Goal: Task Accomplishment & Management: Manage account settings

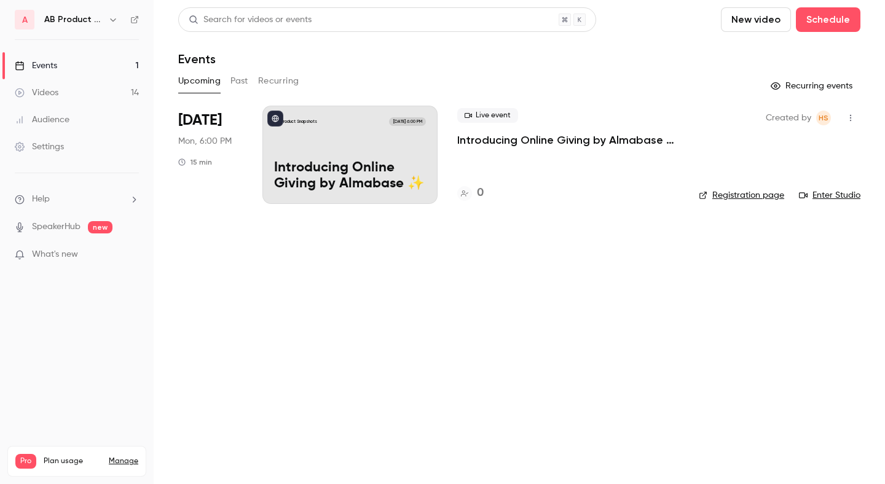
click at [100, 77] on link "Events 1" at bounding box center [77, 65] width 154 height 27
click at [108, 23] on icon "button" at bounding box center [113, 20] width 10 height 10
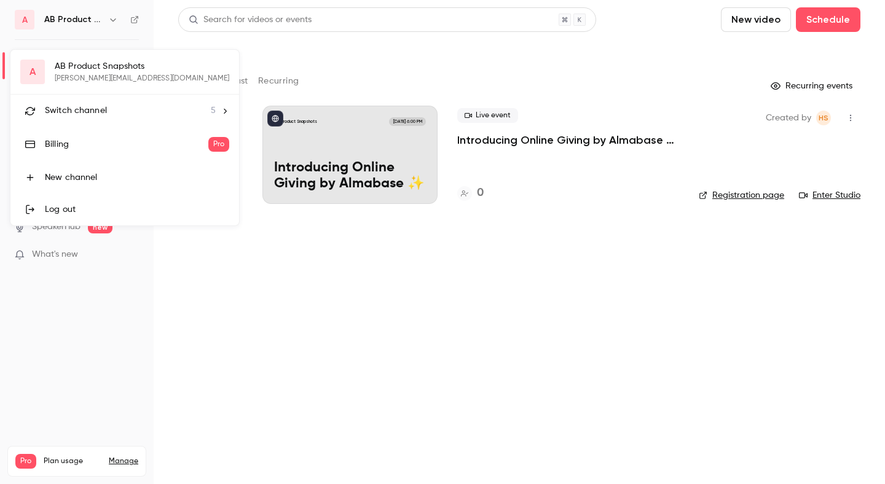
click at [103, 108] on span "Switch channel" at bounding box center [76, 110] width 62 height 13
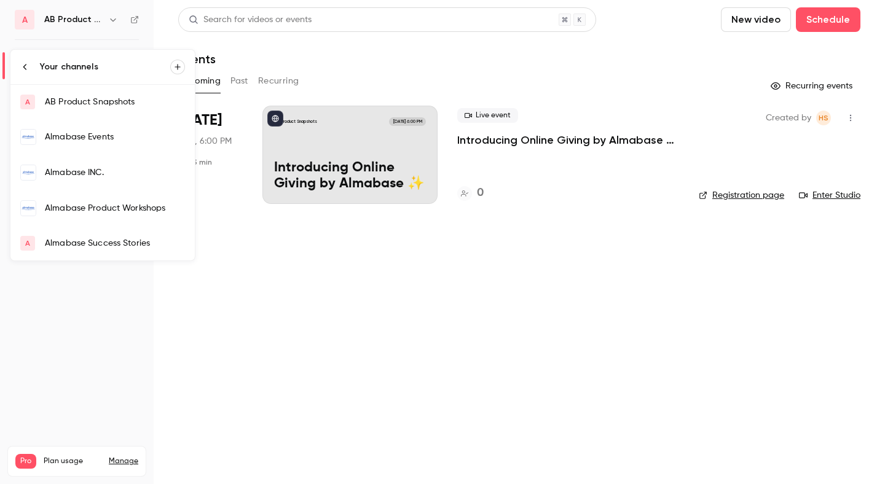
click at [233, 82] on div at bounding box center [442, 242] width 885 height 484
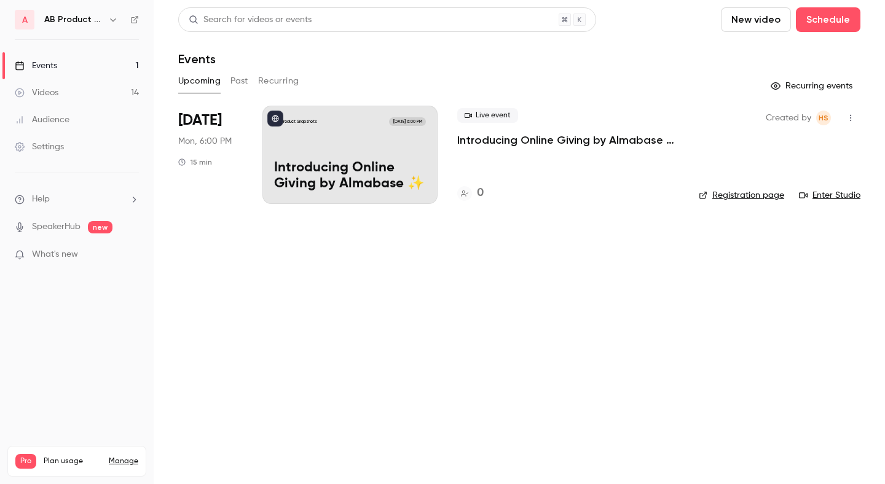
click at [240, 80] on button "Past" at bounding box center [239, 81] width 18 height 20
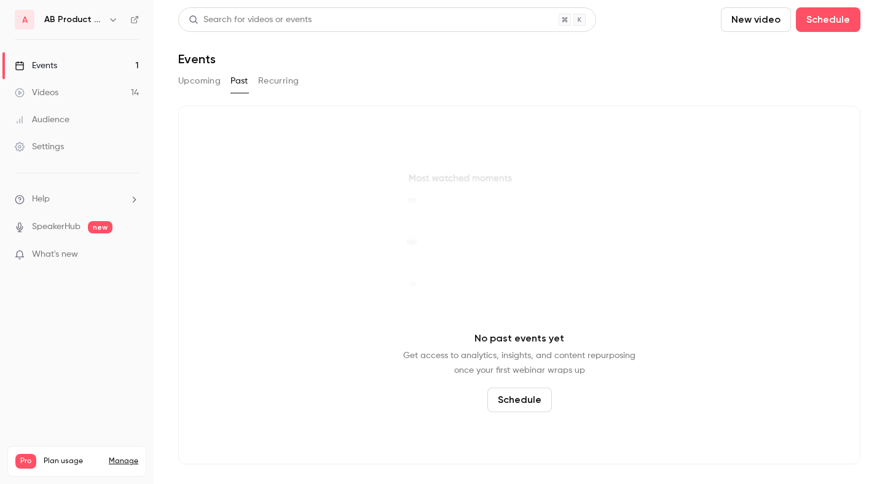
click at [98, 66] on link "Events 1" at bounding box center [77, 65] width 154 height 27
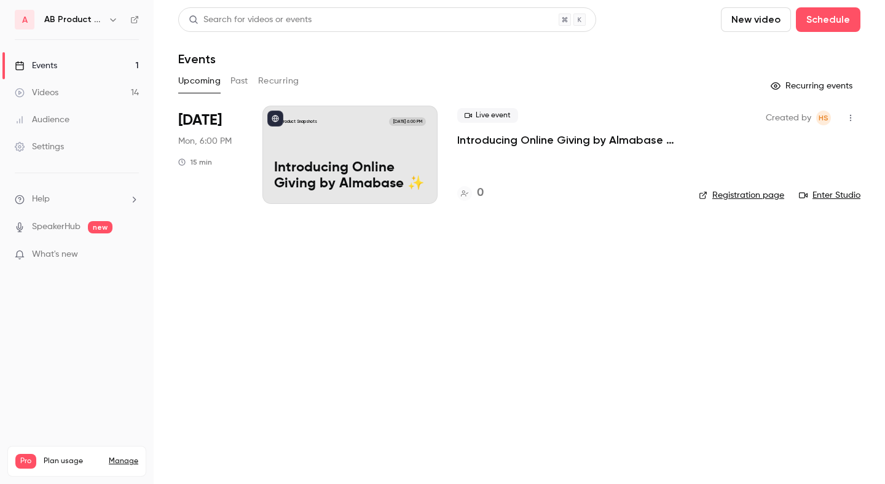
click at [475, 143] on p "Introducing Online Giving by Almabase ✨" at bounding box center [568, 140] width 222 height 15
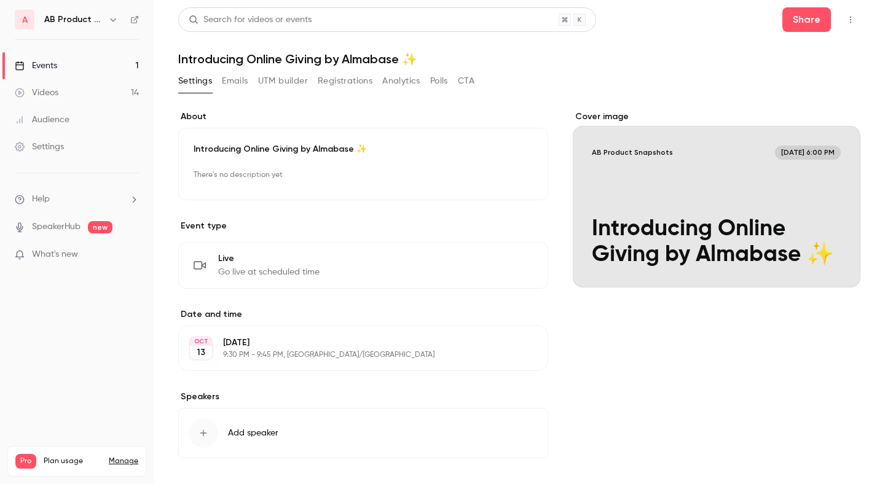
click at [89, 86] on link "Videos 14" at bounding box center [77, 92] width 154 height 27
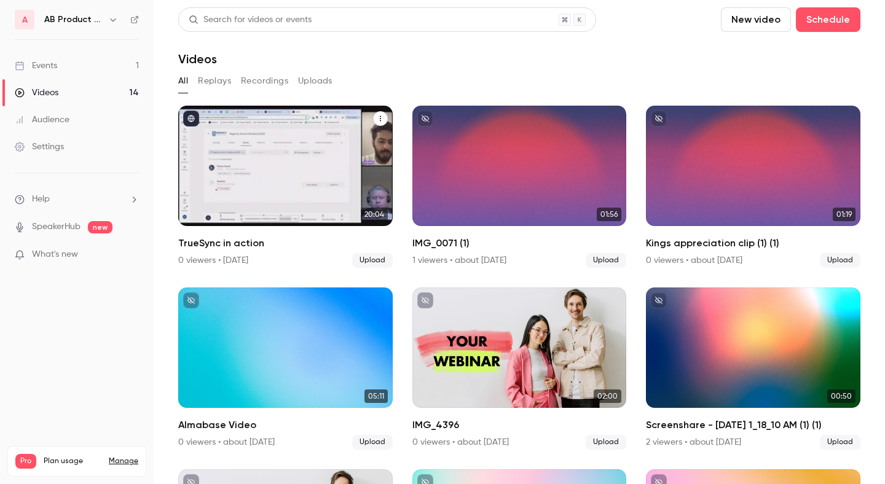
click at [224, 136] on div "TrueSync in action" at bounding box center [285, 166] width 214 height 120
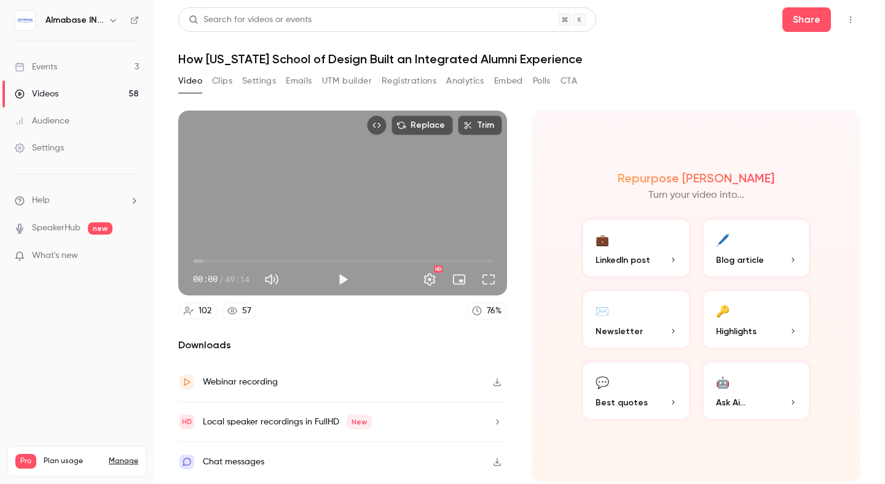
click at [296, 75] on button "Emails" at bounding box center [299, 81] width 26 height 20
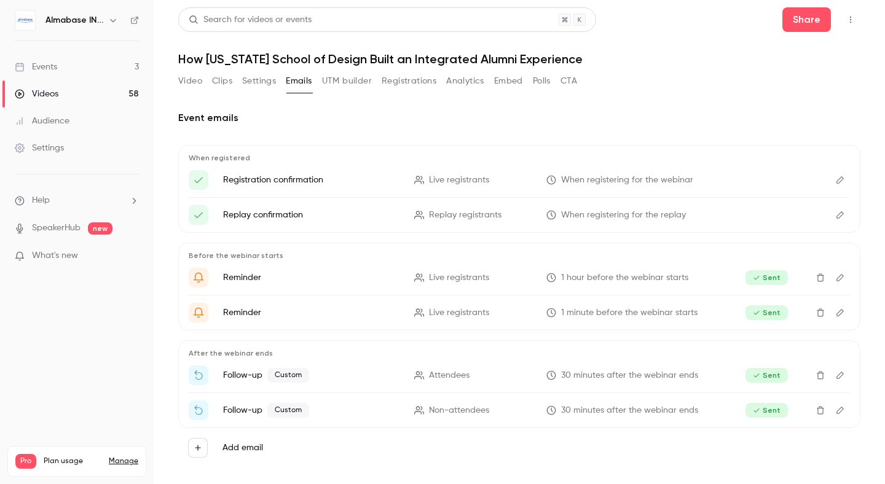
scroll to position [8, 0]
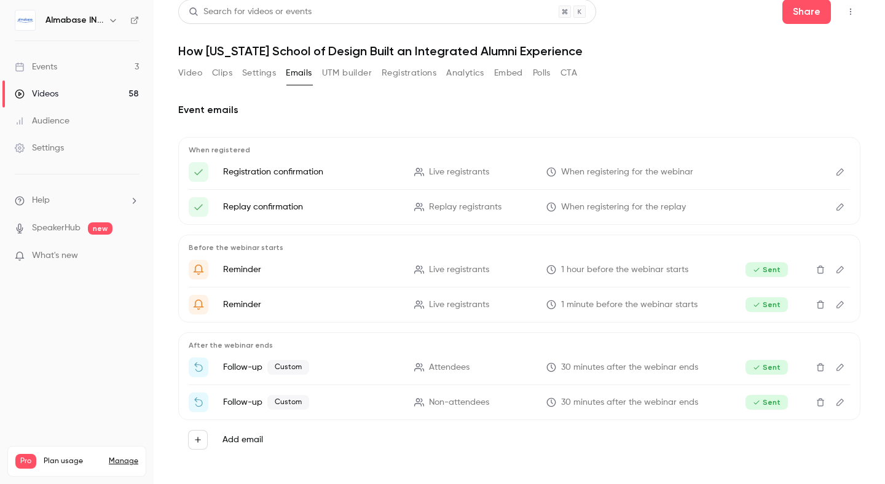
click at [836, 369] on icon "Edit" at bounding box center [839, 367] width 7 height 7
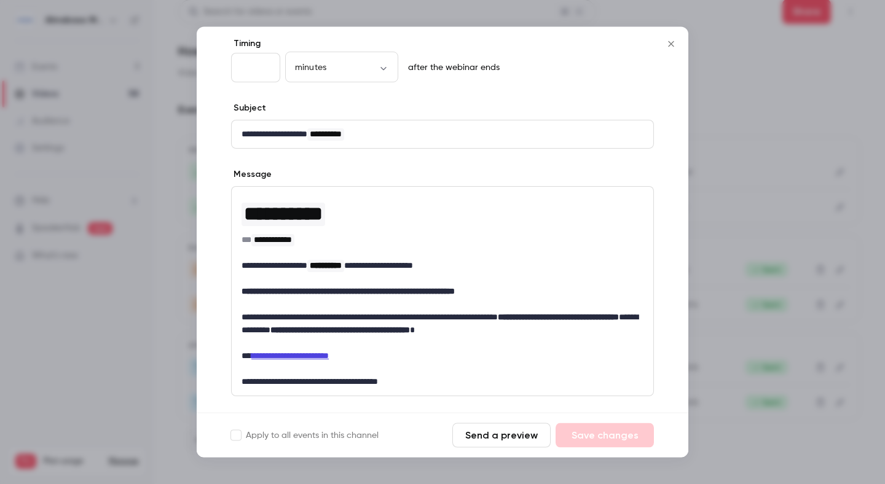
scroll to position [157, 0]
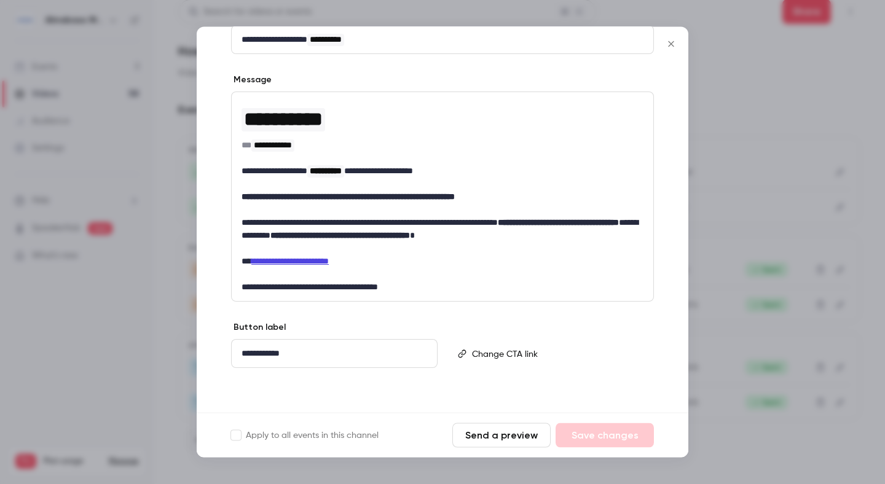
click at [874, 326] on div at bounding box center [442, 242] width 885 height 484
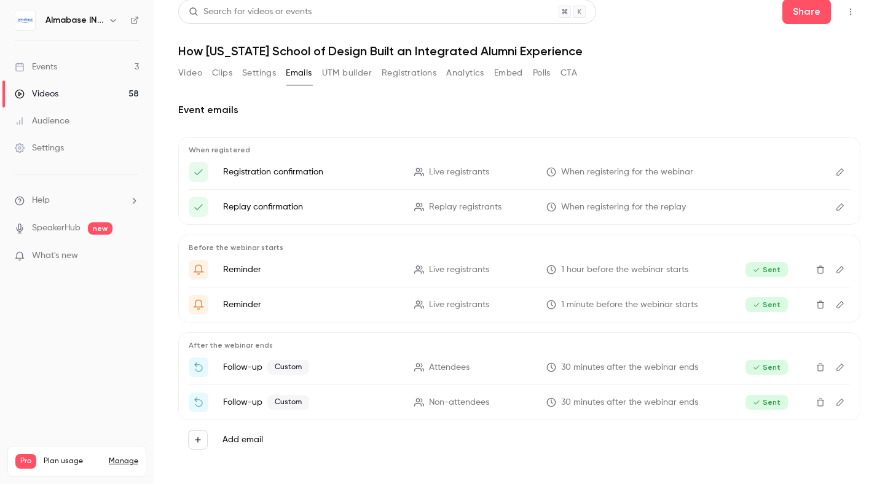
click at [839, 398] on icon "Edit" at bounding box center [840, 402] width 10 height 9
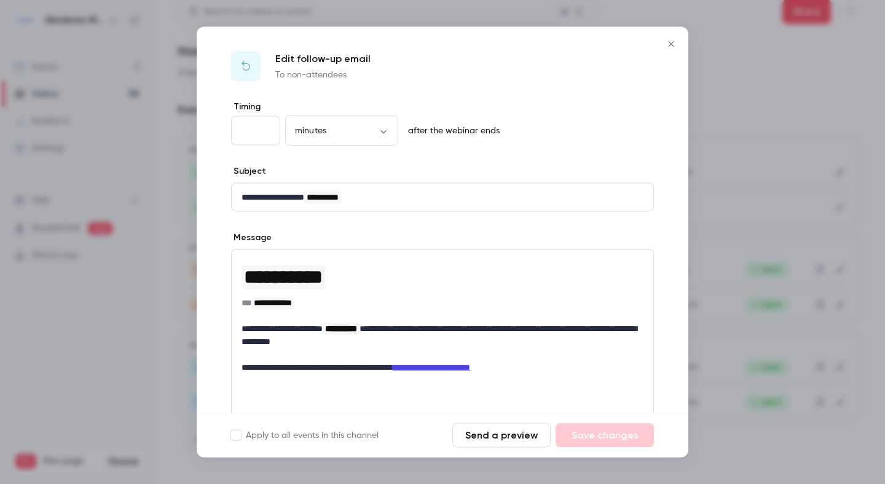
scroll to position [131, 0]
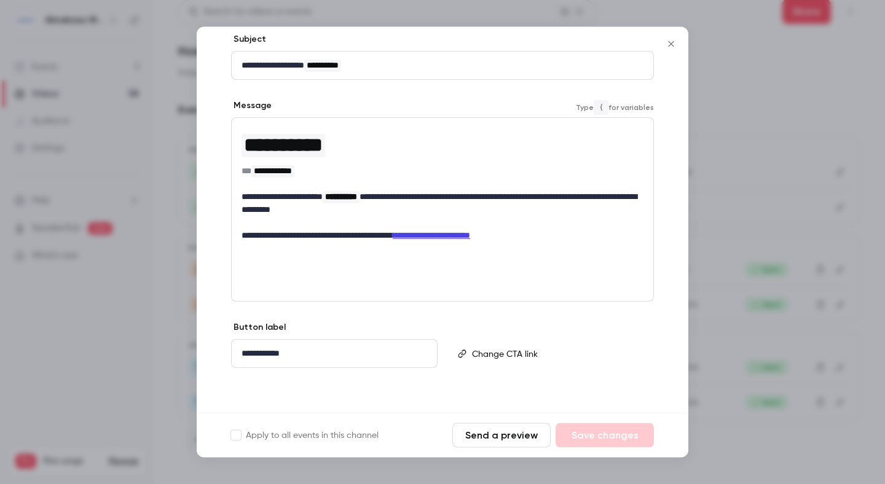
click at [470, 236] on link "**********" at bounding box center [431, 236] width 77 height 9
click at [470, 237] on link "**********" at bounding box center [431, 236] width 77 height 9
click at [511, 262] on div "**********" at bounding box center [442, 210] width 423 height 184
click at [470, 237] on link "**********" at bounding box center [431, 236] width 77 height 9
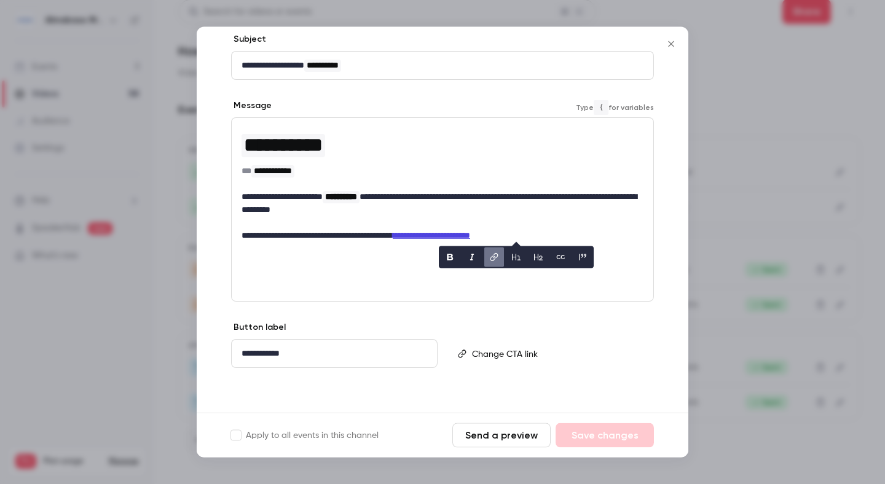
click at [497, 291] on div "**********" at bounding box center [442, 210] width 423 height 184
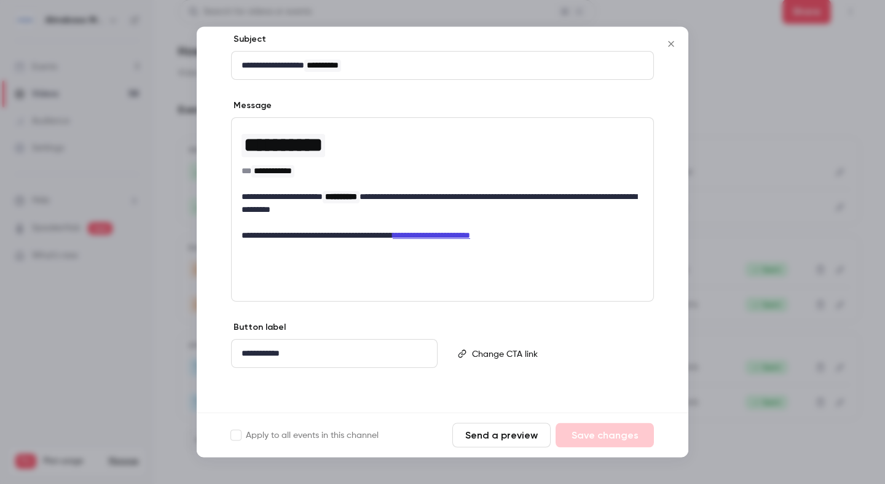
click at [831, 200] on div at bounding box center [442, 242] width 885 height 484
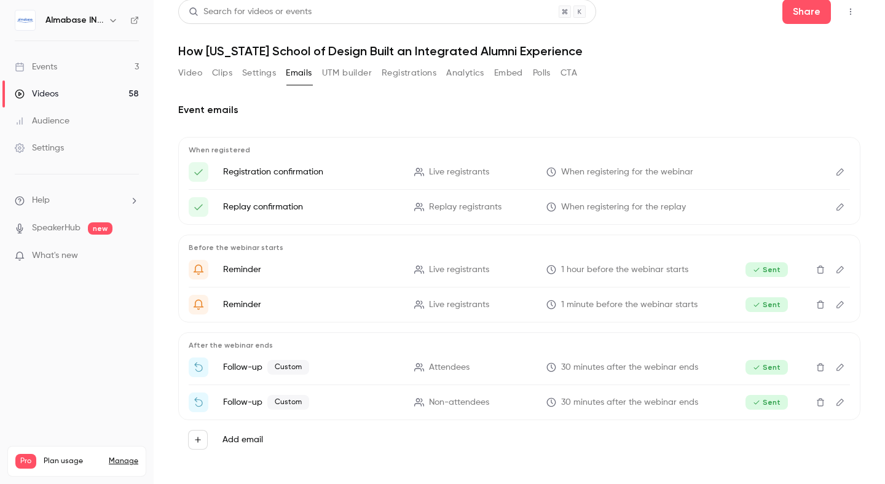
click at [844, 169] on icon "Edit" at bounding box center [840, 172] width 10 height 9
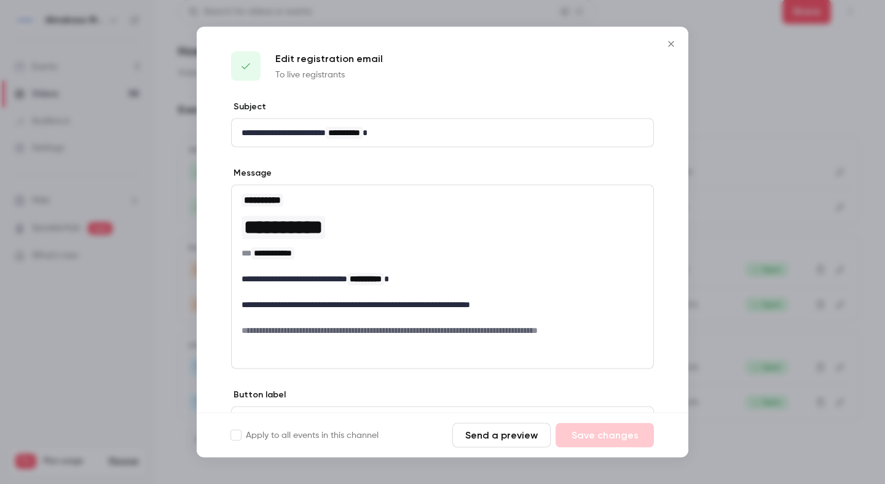
scroll to position [67, 0]
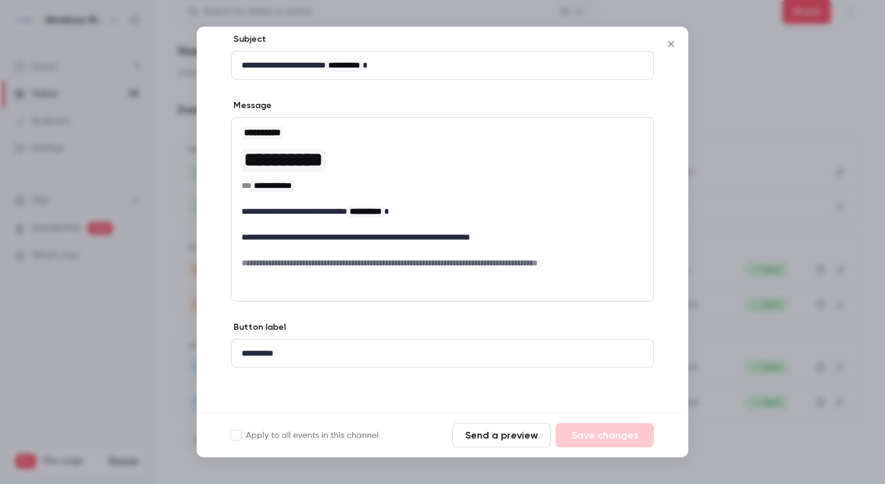
click at [836, 189] on div at bounding box center [442, 242] width 885 height 484
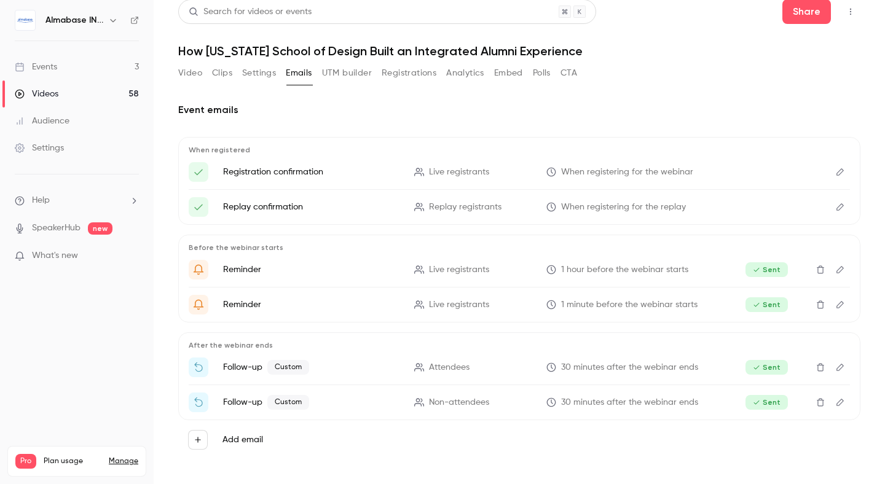
click at [842, 216] on button "Edit" at bounding box center [840, 207] width 20 height 20
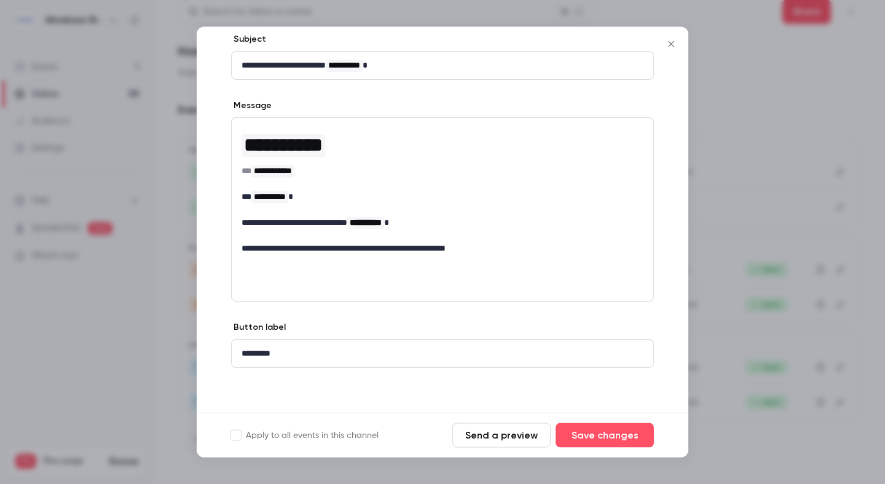
click at [857, 283] on div at bounding box center [442, 242] width 885 height 484
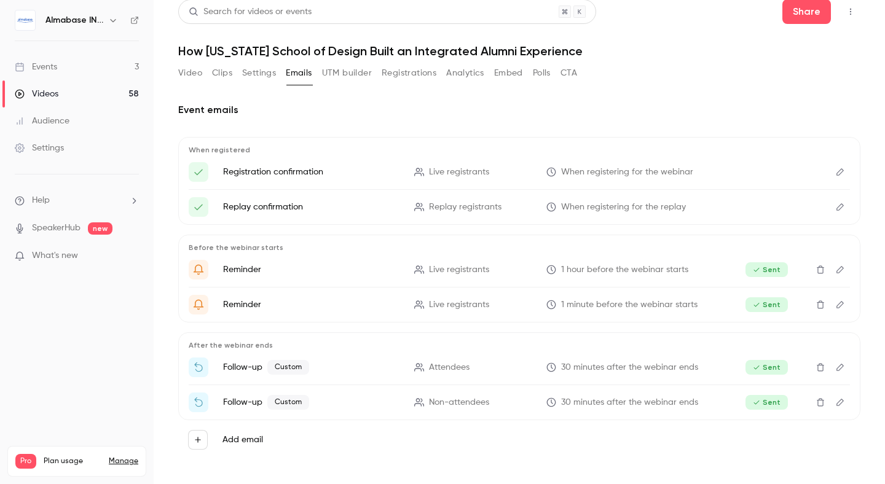
click at [839, 274] on button "Edit" at bounding box center [840, 270] width 20 height 20
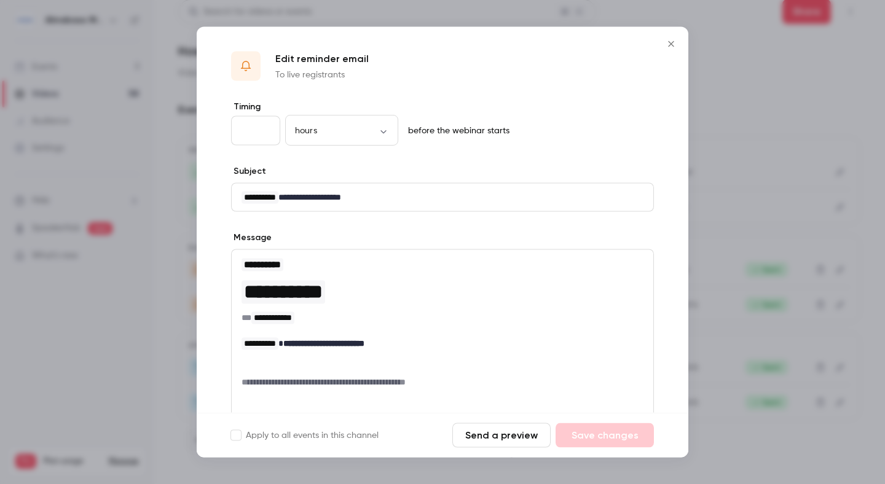
scroll to position [131, 0]
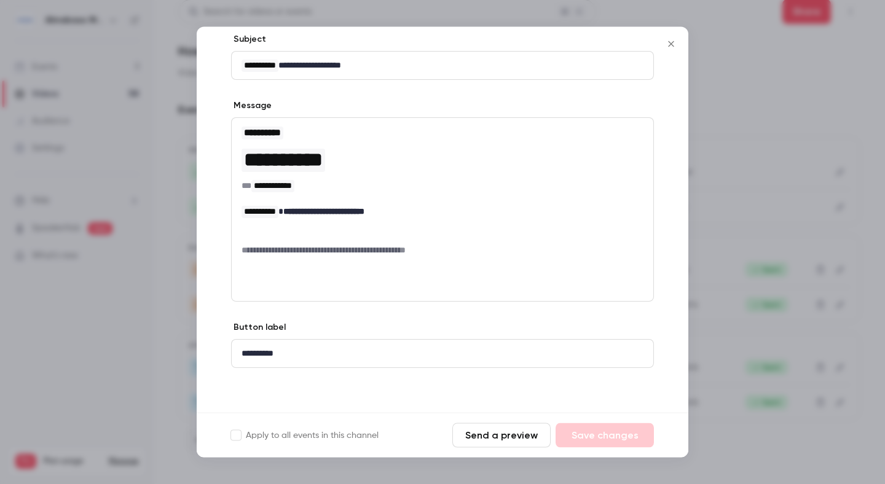
click at [798, 299] on div at bounding box center [442, 242] width 885 height 484
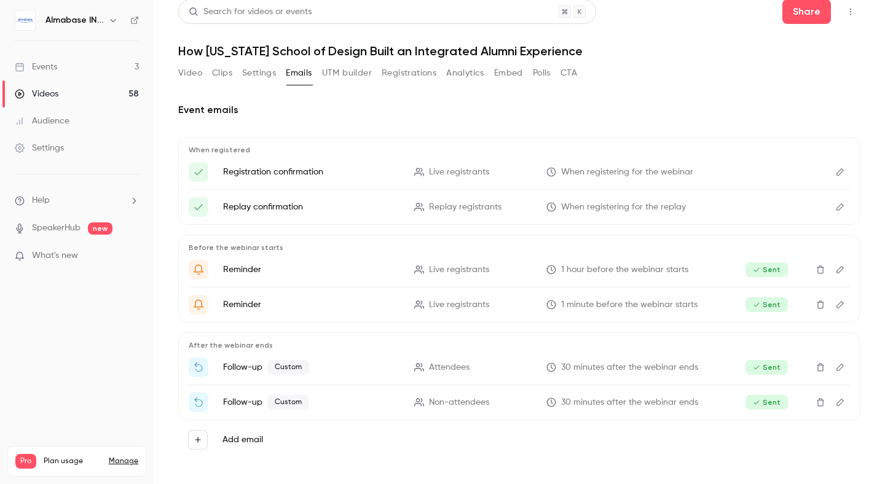
click at [836, 298] on button "Edit" at bounding box center [840, 305] width 20 height 20
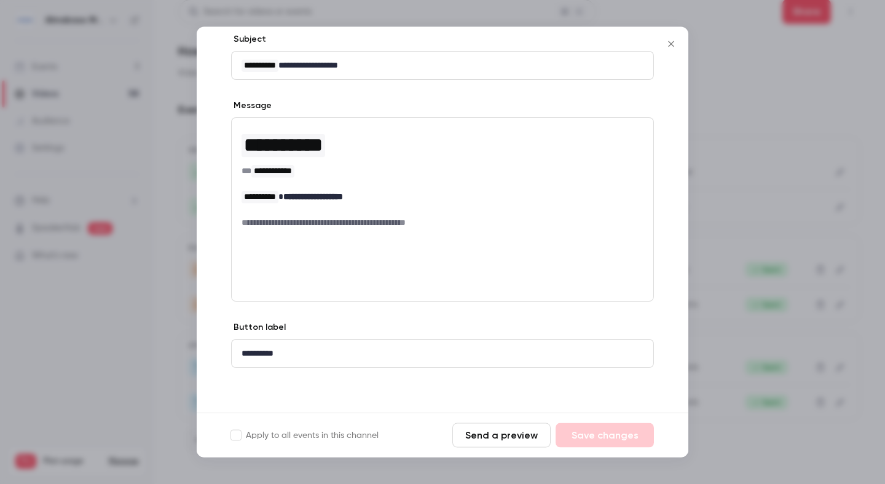
click at [852, 262] on div at bounding box center [442, 242] width 885 height 484
click at [852, 262] on div "Before the webinar starts Reminder Live registrants 1 hour before the webinar s…" at bounding box center [519, 279] width 682 height 88
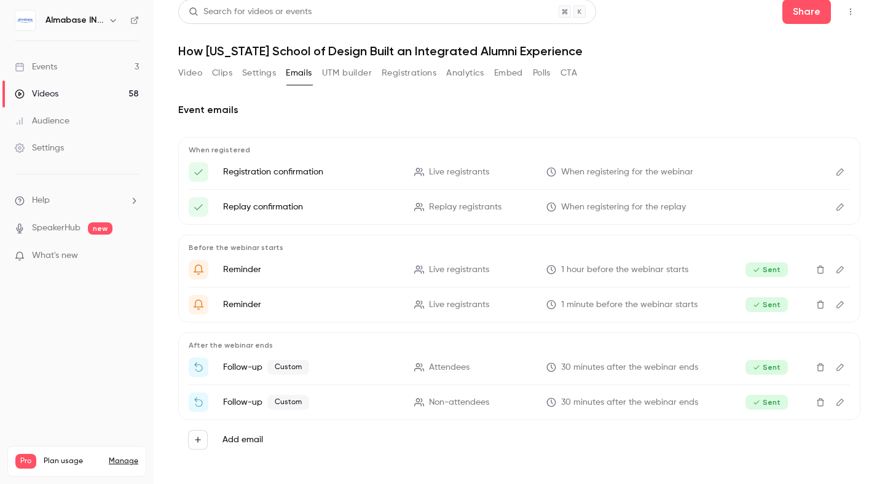
click at [843, 364] on icon "Edit" at bounding box center [840, 367] width 10 height 9
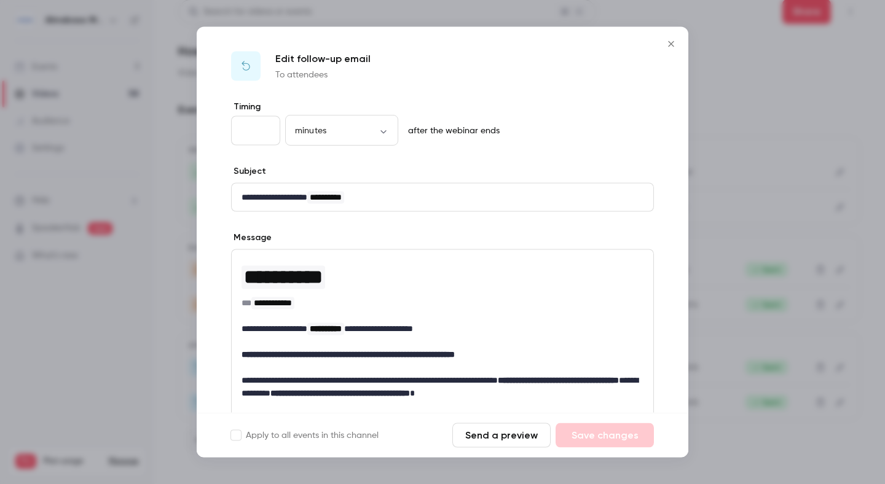
click at [519, 442] on button "Send a preview" at bounding box center [501, 435] width 98 height 25
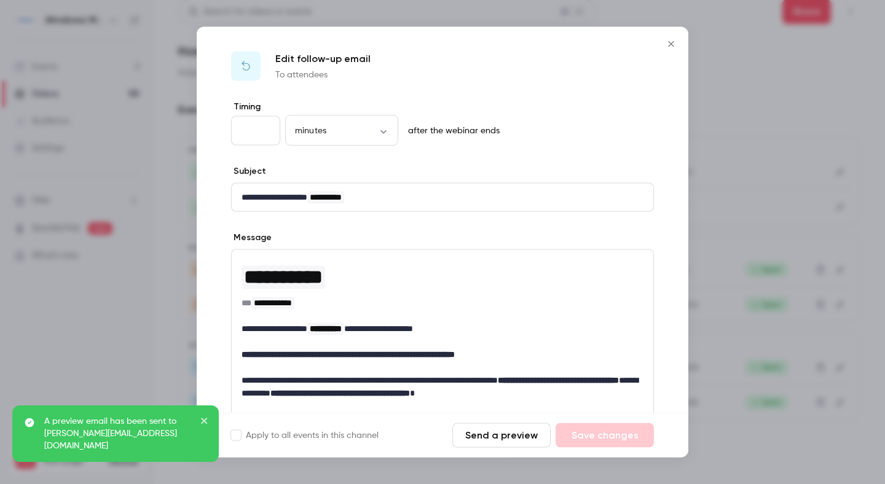
click at [122, 165] on div at bounding box center [442, 242] width 885 height 484
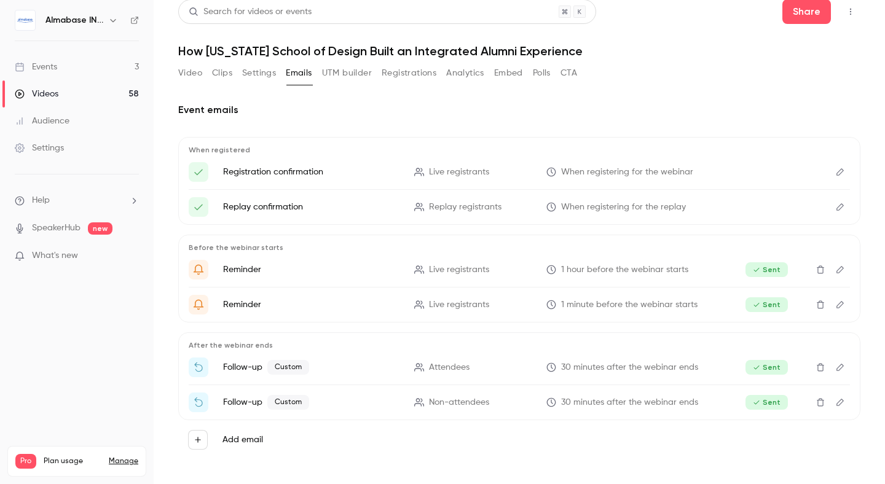
click at [841, 406] on icon "Edit" at bounding box center [840, 402] width 10 height 9
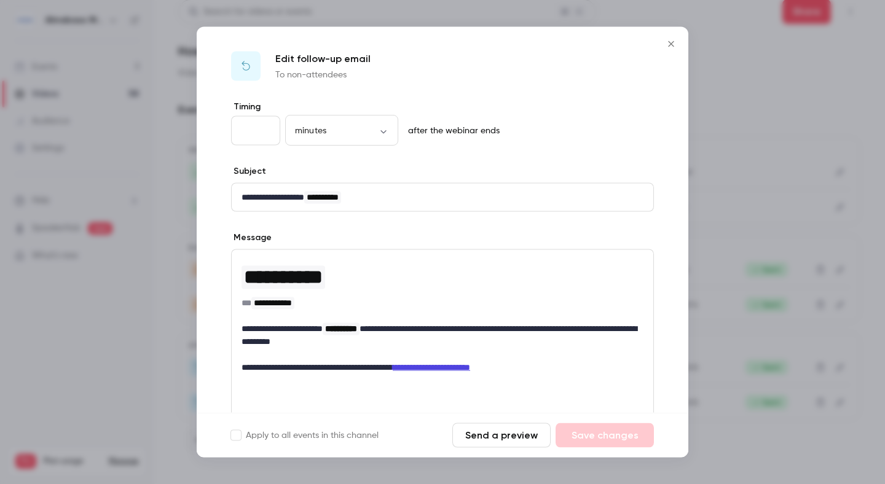
click at [488, 437] on button "Send a preview" at bounding box center [501, 435] width 98 height 25
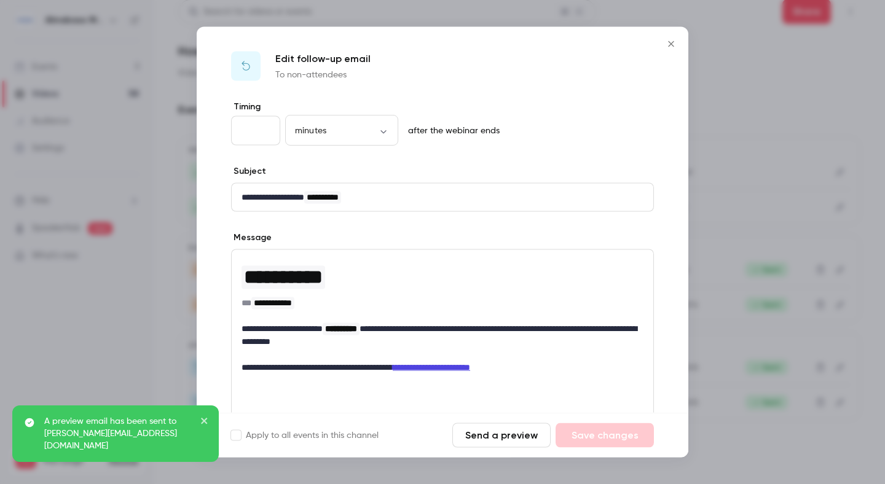
click at [141, 135] on div at bounding box center [442, 242] width 885 height 484
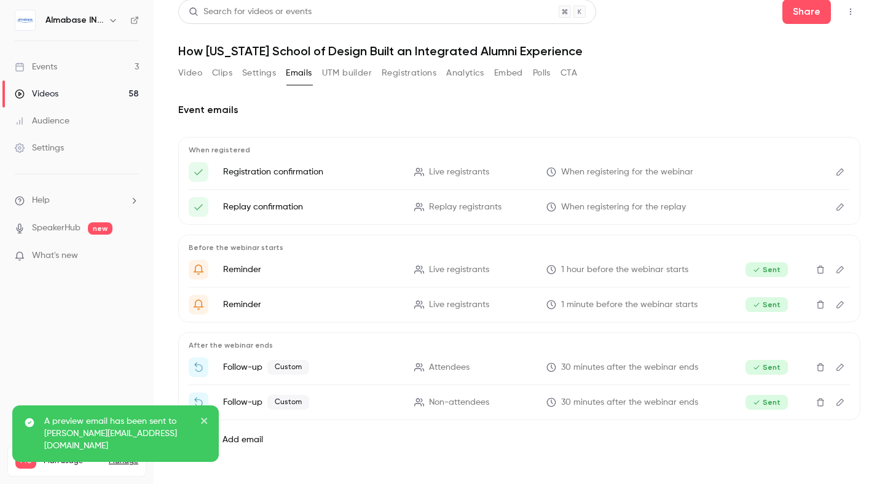
click at [413, 63] on button "Registrations" at bounding box center [409, 73] width 55 height 20
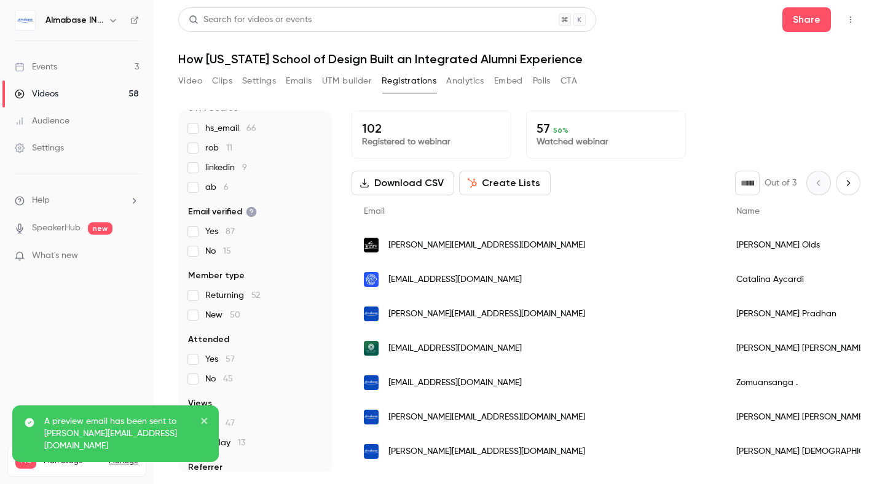
scroll to position [138, 0]
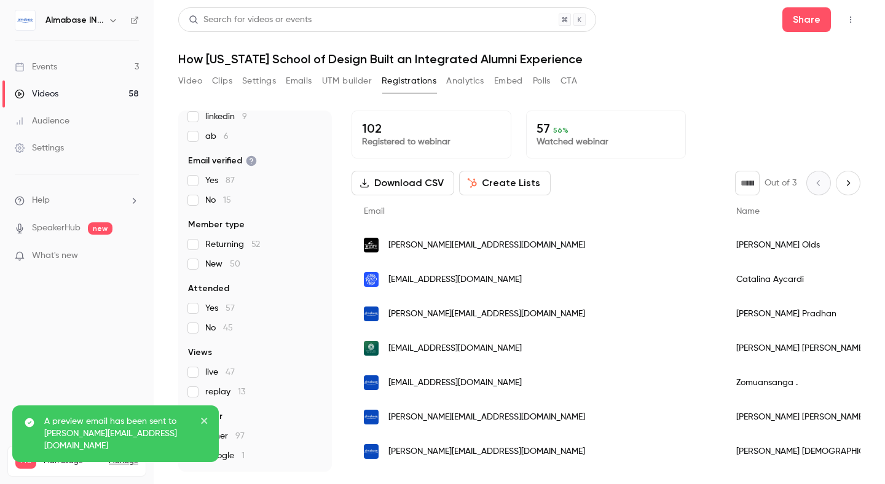
click at [205, 426] on icon "close" at bounding box center [204, 421] width 9 height 10
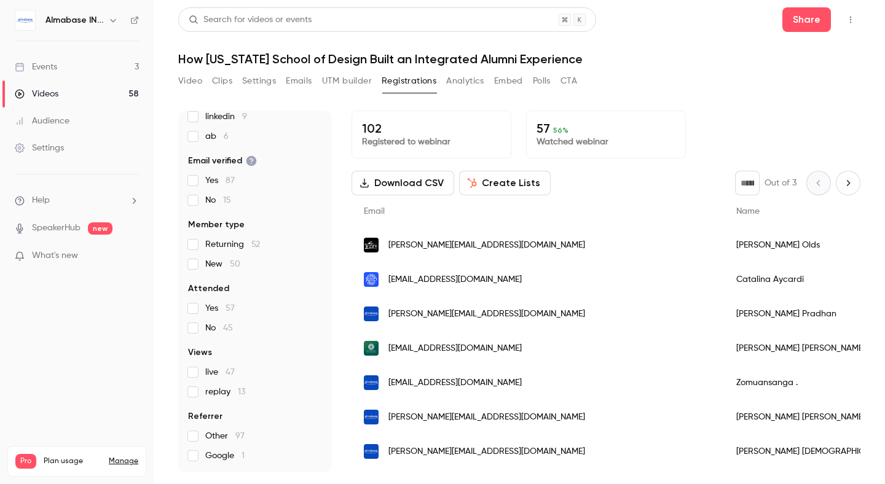
click at [257, 82] on button "Settings" at bounding box center [259, 81] width 34 height 20
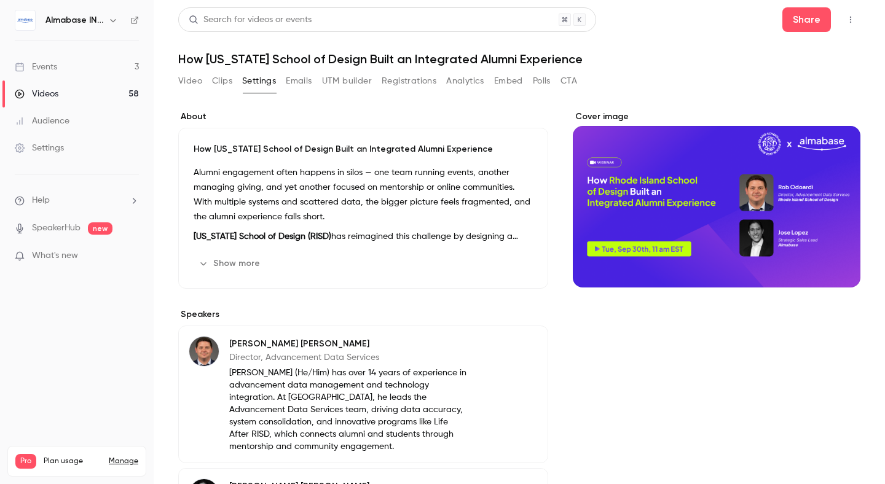
click at [300, 82] on button "Emails" at bounding box center [299, 81] width 26 height 20
